Goal: Information Seeking & Learning: Find specific fact

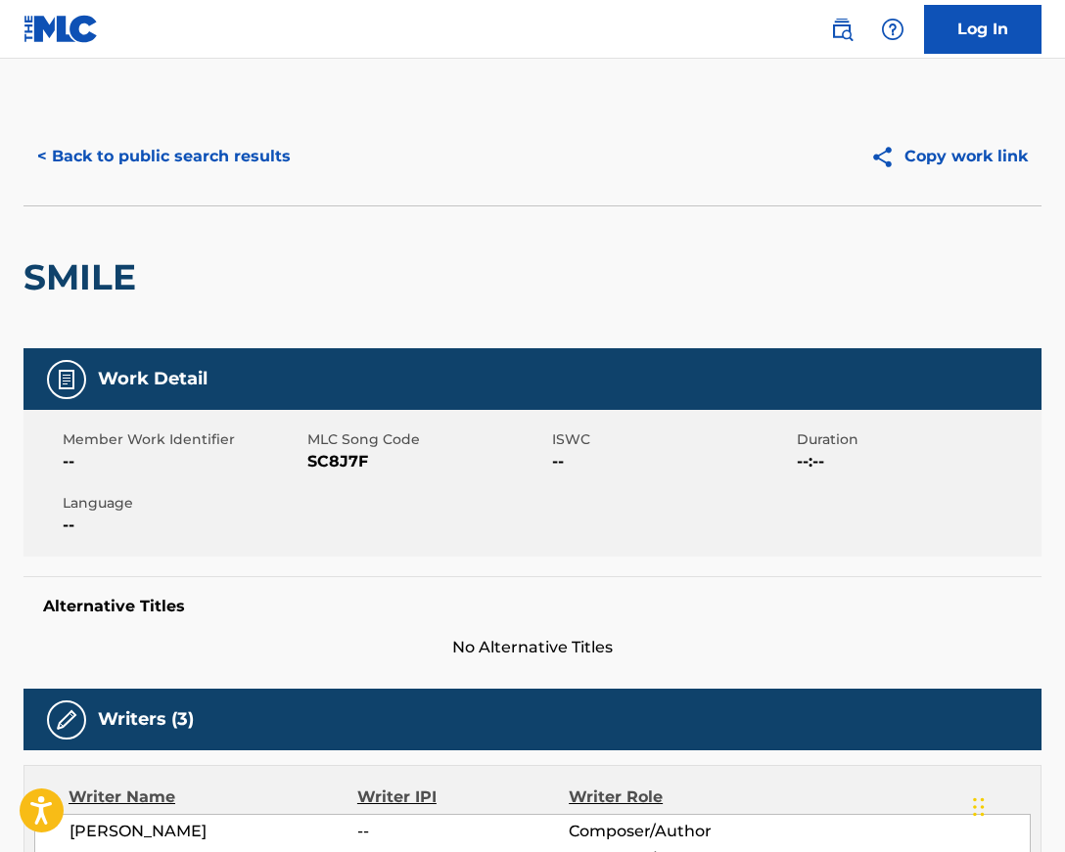
click at [42, 159] on button "< Back to public search results" at bounding box center [163, 156] width 281 height 49
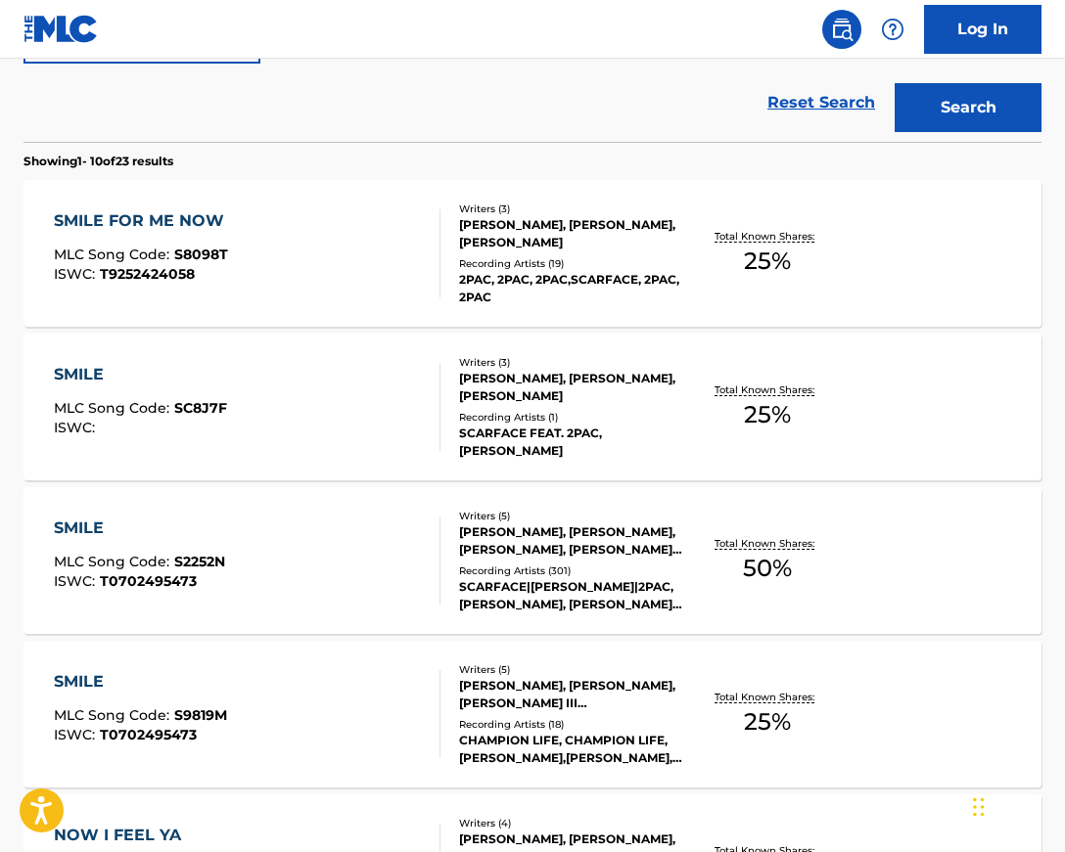
scroll to position [543, 0]
click at [347, 425] on div "SMILE MLC Song Code : SC8J7F ISWC :" at bounding box center [247, 406] width 386 height 88
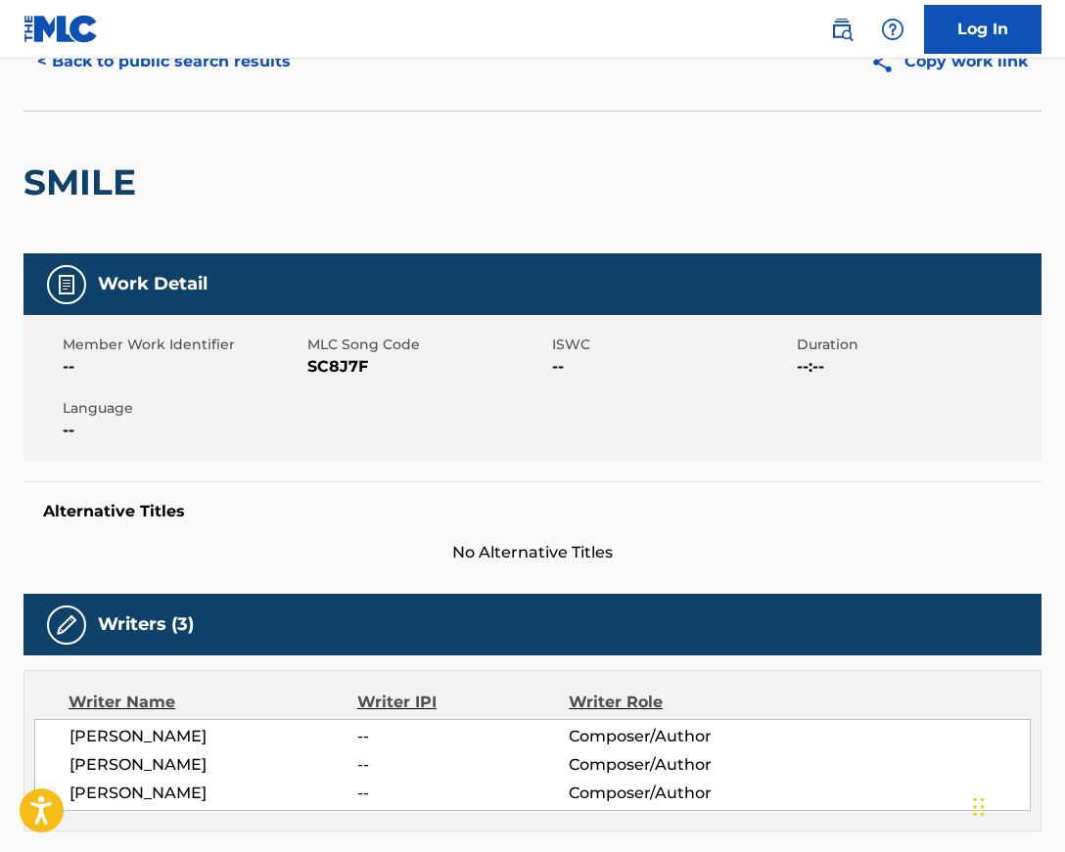
scroll to position [96, 0]
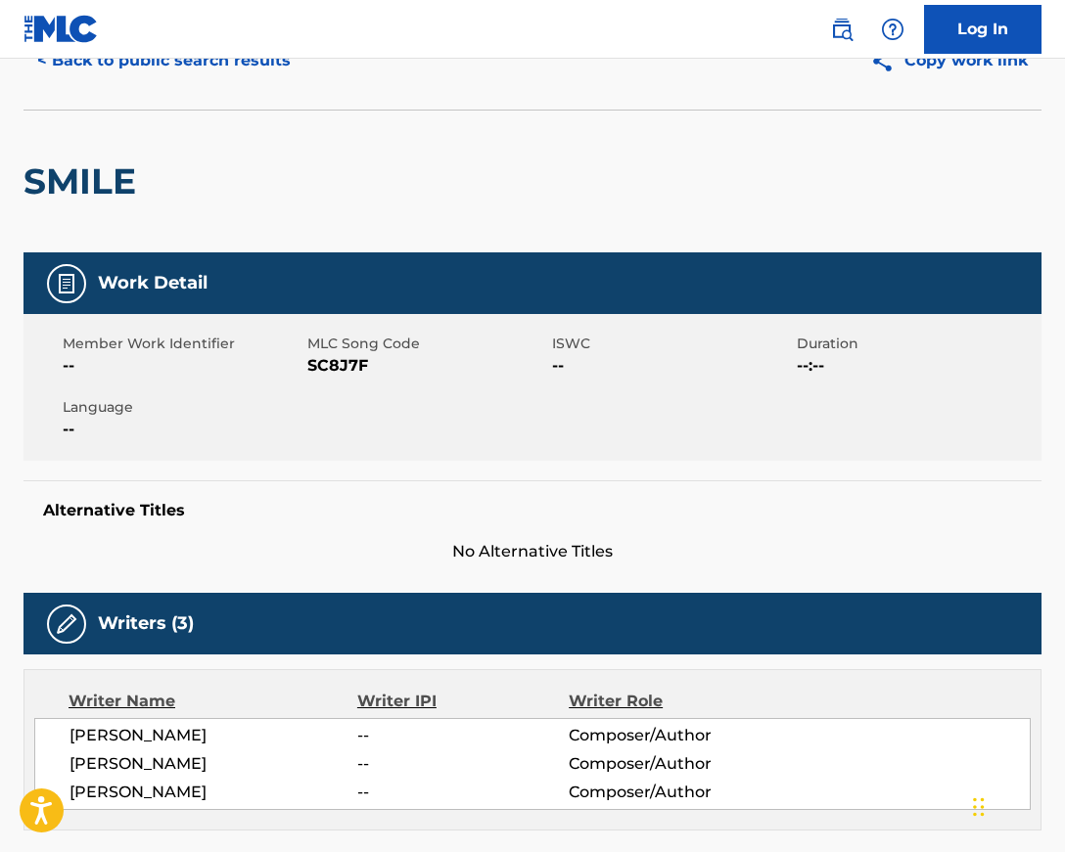
click at [62, 62] on button "< Back to public search results" at bounding box center [163, 60] width 281 height 49
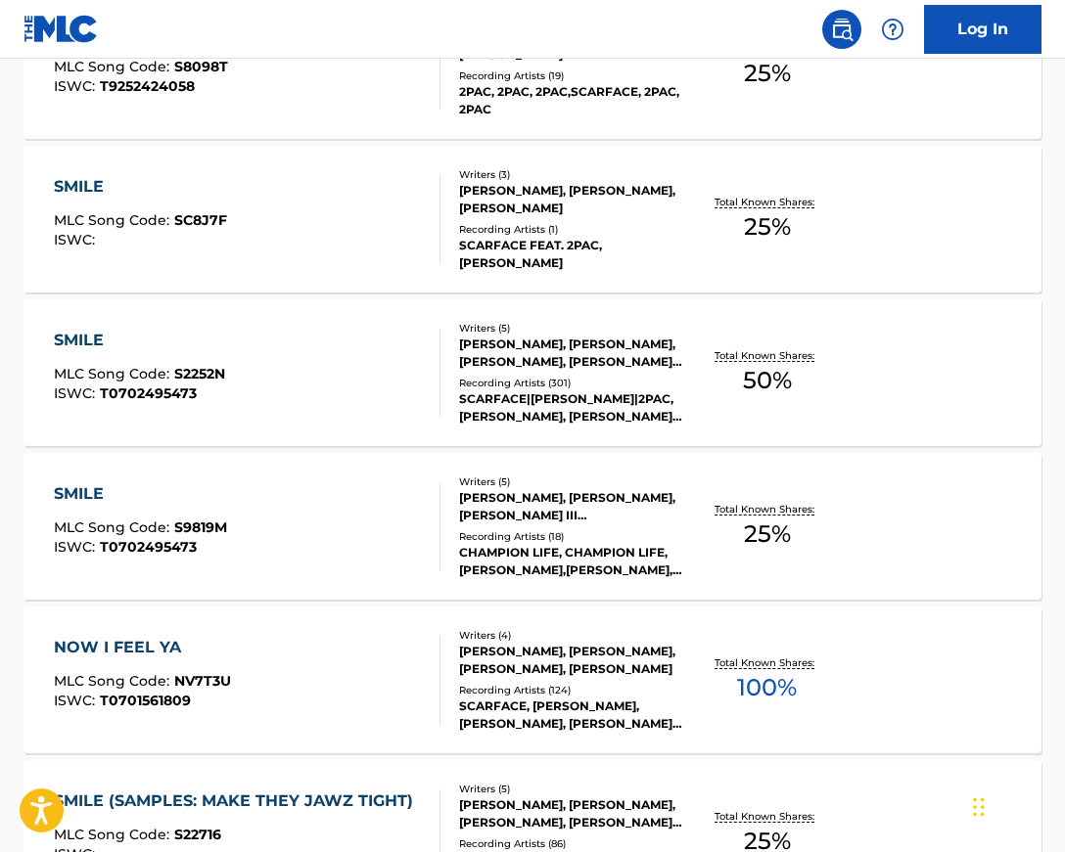
scroll to position [725, 0]
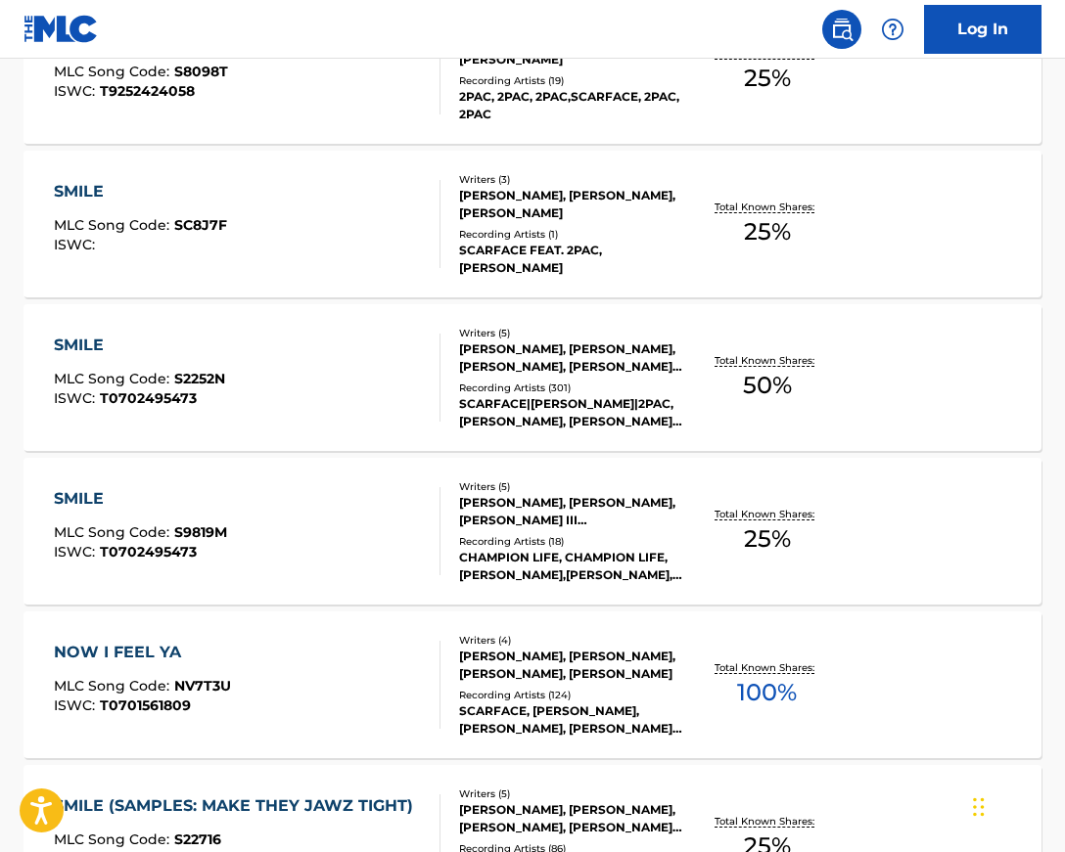
click at [535, 408] on div "SCARFACE|[PERSON_NAME]|2PAC, [PERSON_NAME], [PERSON_NAME], 2PAC, [PERSON_NAME],…" at bounding box center [570, 412] width 223 height 35
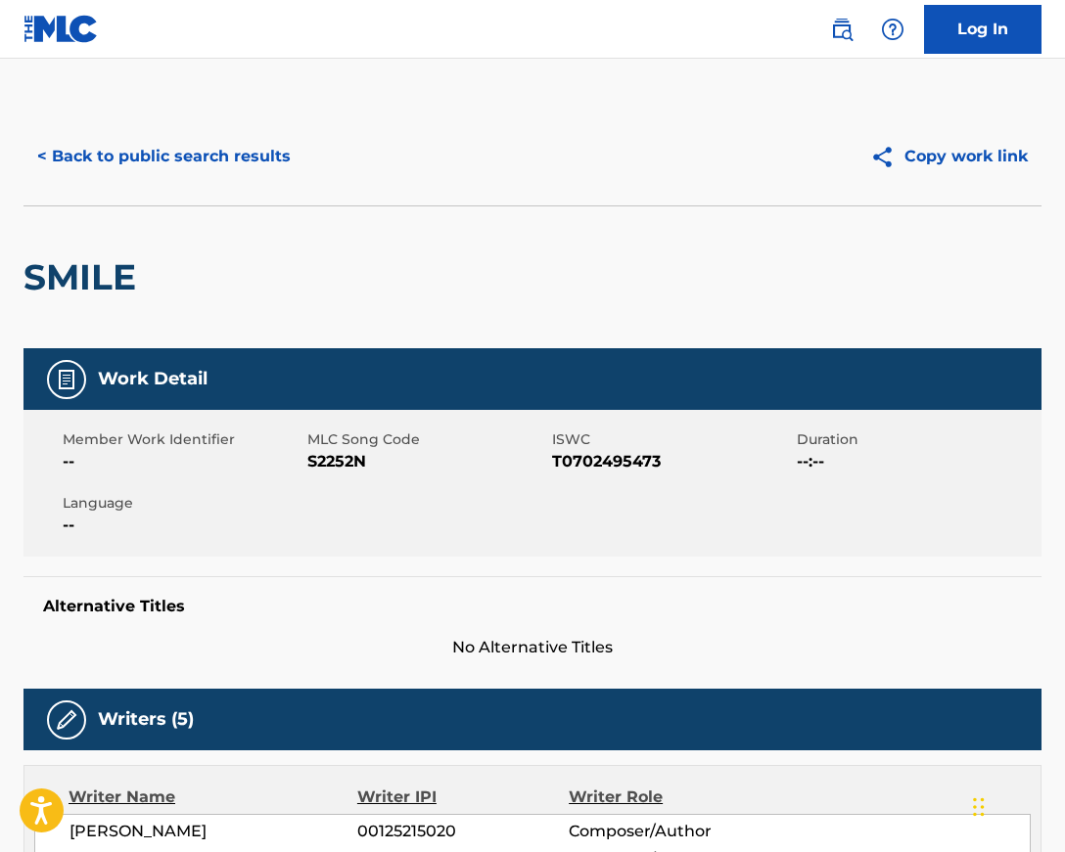
click at [79, 157] on button "< Back to public search results" at bounding box center [163, 156] width 281 height 49
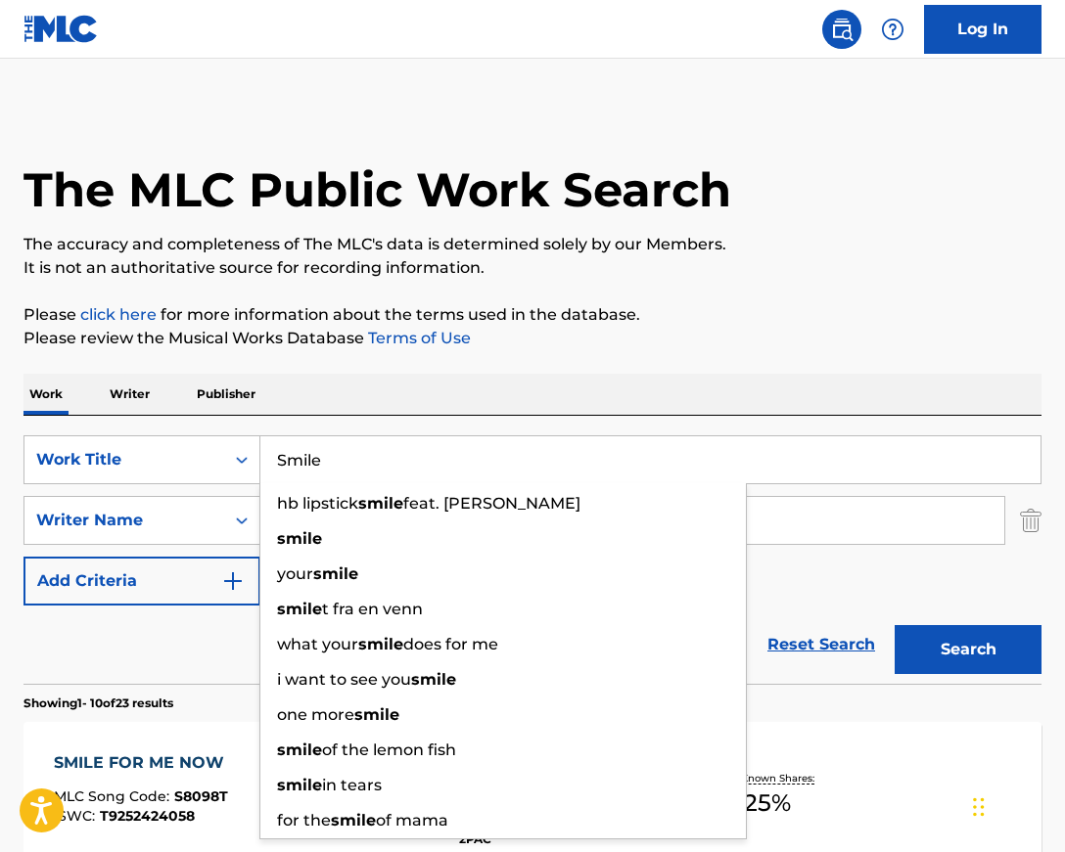
drag, startPoint x: 361, startPoint y: 455, endPoint x: 300, endPoint y: 459, distance: 60.8
click at [300, 459] on input "Smile" at bounding box center [650, 459] width 780 height 47
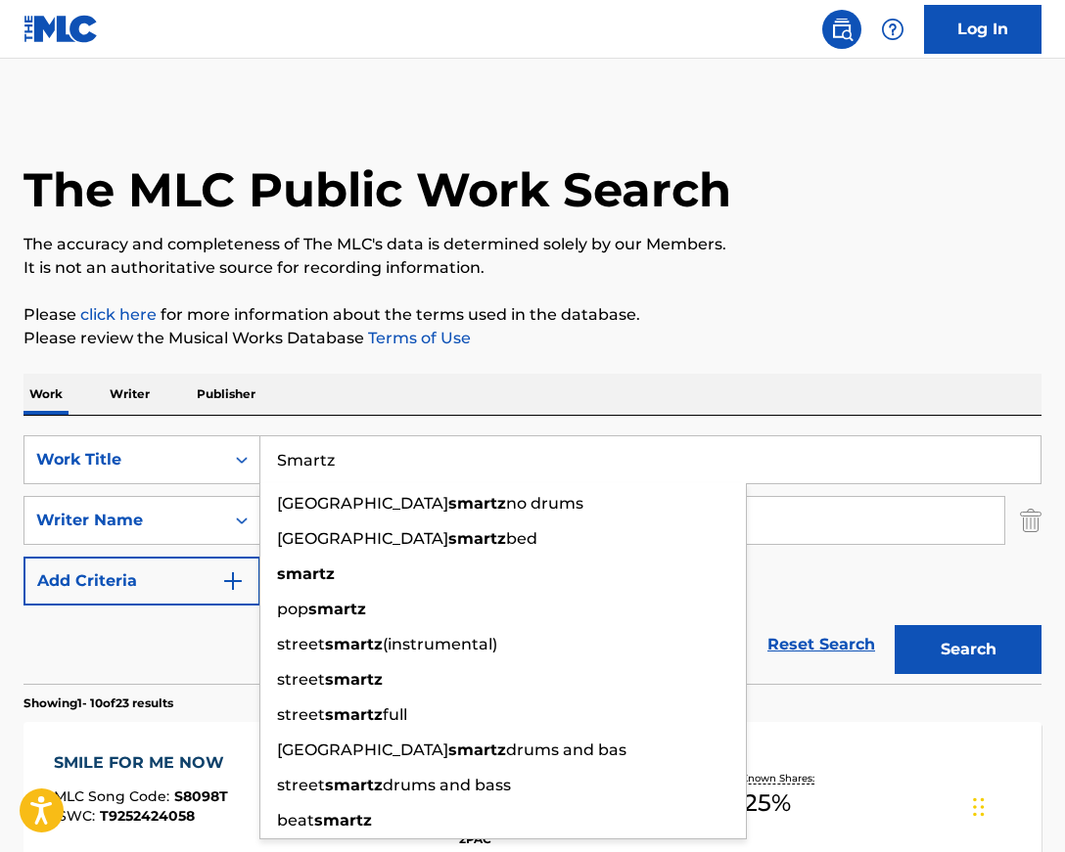
type input "Smartz"
click at [894, 625] on button "Search" at bounding box center [967, 649] width 147 height 49
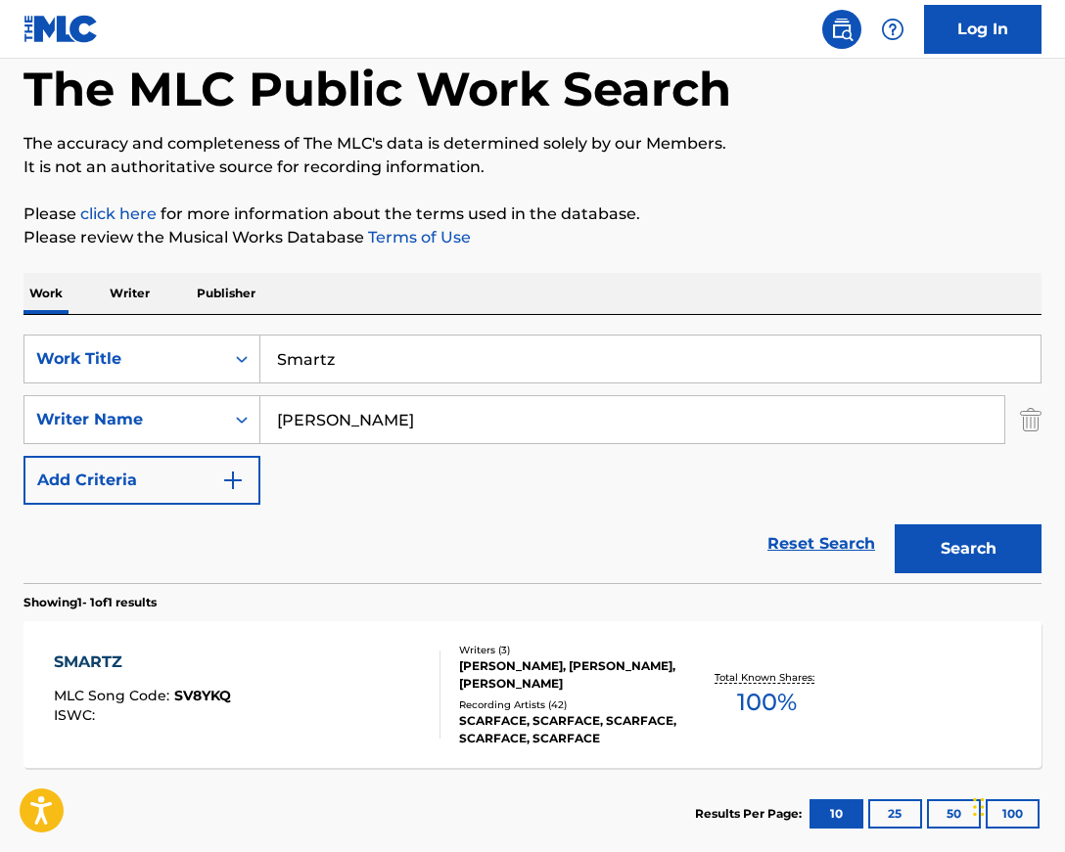
scroll to position [212, 0]
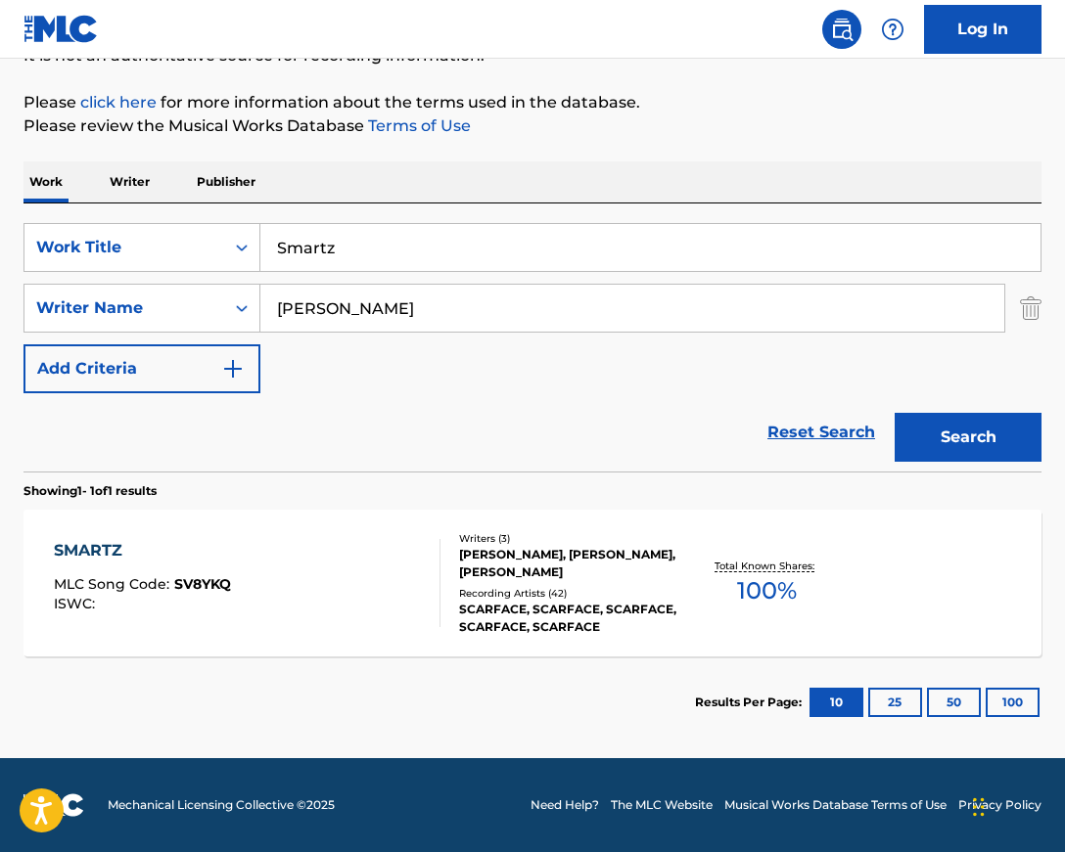
click at [325, 498] on section "Showing 1 - 1 of 1 results" at bounding box center [532, 486] width 1018 height 28
click at [126, 556] on div "SMARTZ" at bounding box center [142, 550] width 177 height 23
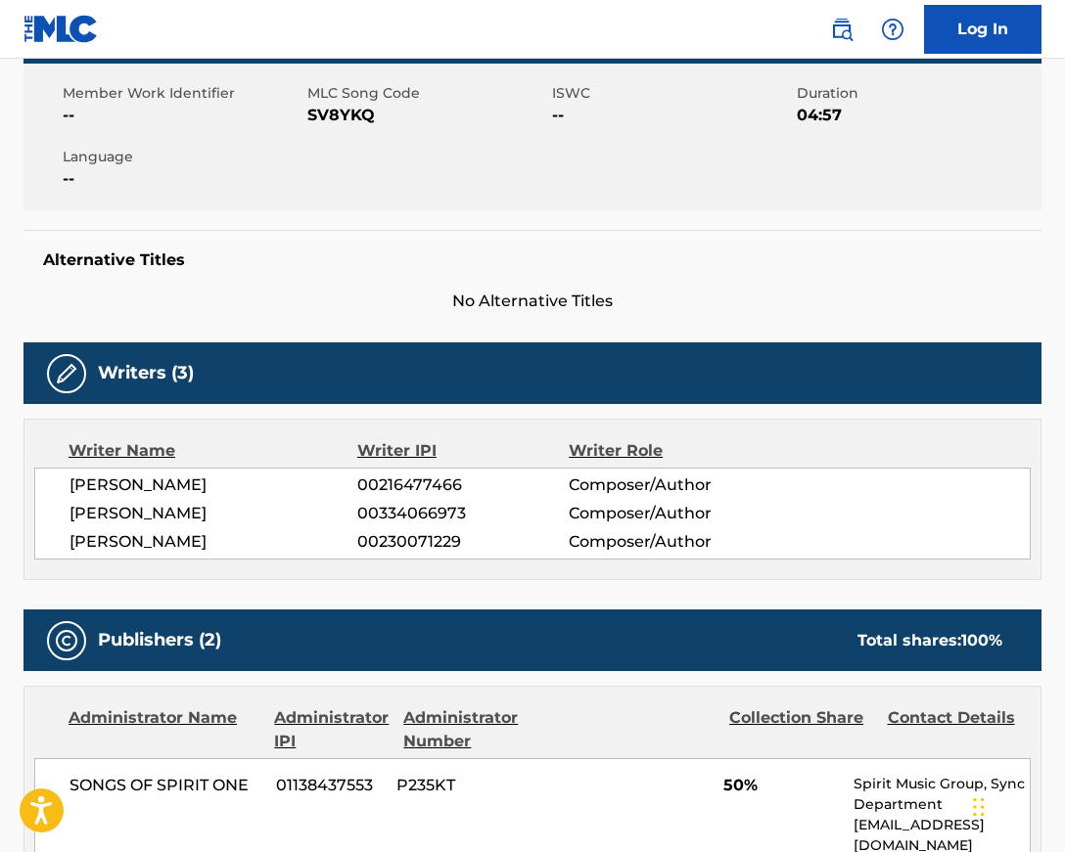
scroll to position [300, 0]
